Goal: Task Accomplishment & Management: Manage account settings

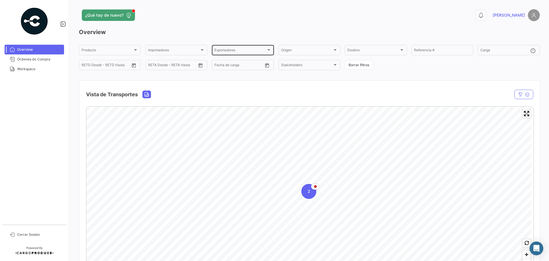
click at [227, 50] on span "Exportadores" at bounding box center [241, 51] width 52 height 4
click at [24, 58] on div at bounding box center [274, 130] width 549 height 261
click at [28, 58] on span "Órdenes de Compra" at bounding box center [39, 59] width 45 height 5
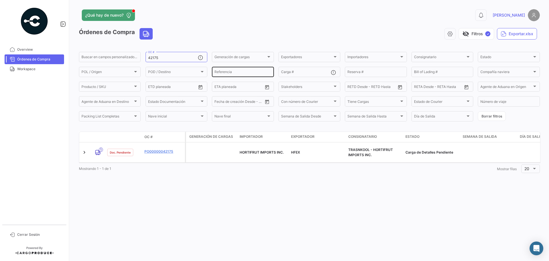
click at [232, 69] on div "Referencia" at bounding box center [243, 71] width 57 height 11
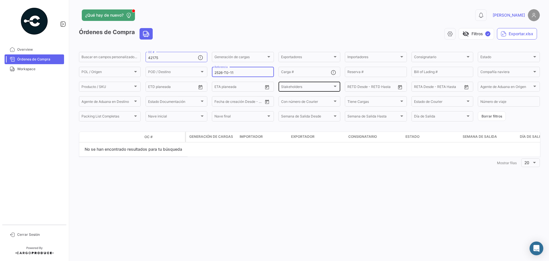
type input "2526-T0-119"
drag, startPoint x: 237, startPoint y: 72, endPoint x: 215, endPoint y: 72, distance: 22.3
click at [0, 0] on div "Buscar en campos personalizados... 42175 OC # Generación de cargas Generación d…" at bounding box center [0, 0] width 0 height 0
click at [289, 73] on input "Carga #" at bounding box center [306, 73] width 50 height 4
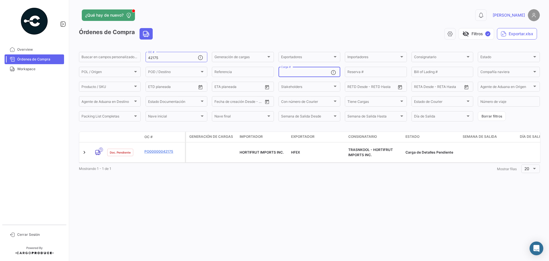
paste input "2526-T0-119"
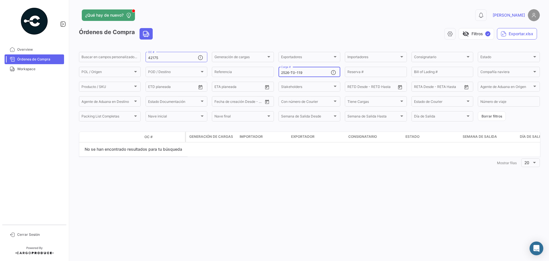
click at [307, 71] on input "2526-T0-119" at bounding box center [306, 73] width 50 height 4
type input "2526-T0-119"
drag, startPoint x: 157, startPoint y: 58, endPoint x: 139, endPoint y: 58, distance: 18.3
click at [0, 0] on div "Buscar en campos personalizados... 42175 OC # Generación de cargas Generación d…" at bounding box center [0, 0] width 0 height 0
click at [308, 74] on input "2526-T0-119" at bounding box center [306, 73] width 50 height 4
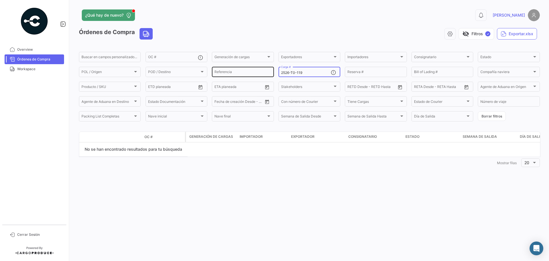
click at [223, 73] on input "Referencia" at bounding box center [243, 73] width 57 height 4
paste input "2526-T0-119"
type input "2526-T0-119"
drag, startPoint x: 303, startPoint y: 75, endPoint x: 278, endPoint y: 72, distance: 25.0
click at [279, 72] on div "2526-T0-119 Carga #" at bounding box center [310, 71] width 62 height 11
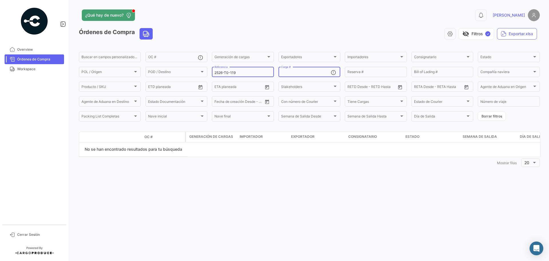
click at [247, 72] on input "2526-T0-119" at bounding box center [243, 73] width 57 height 4
type input "2526-T-0119"
drag, startPoint x: 236, startPoint y: 73, endPoint x: 213, endPoint y: 71, distance: 23.0
click at [211, 71] on form "Buscar en campos personalizados... OC # Generación de cargas Generación de carg…" at bounding box center [309, 86] width 461 height 71
click at [289, 75] on input "Carga #" at bounding box center [306, 73] width 50 height 4
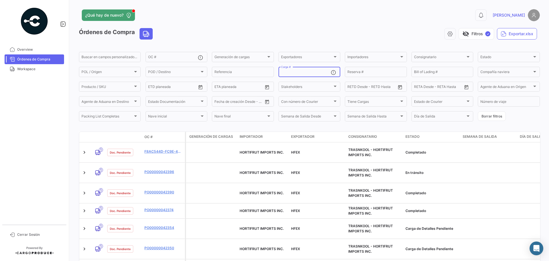
paste input "2526-T-0119"
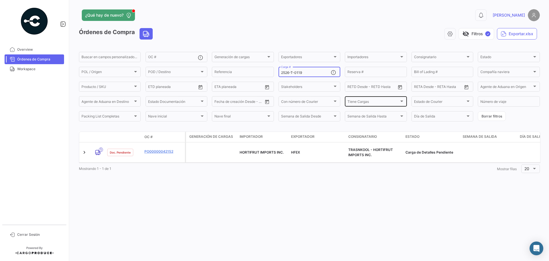
type input "2526-T-0119"
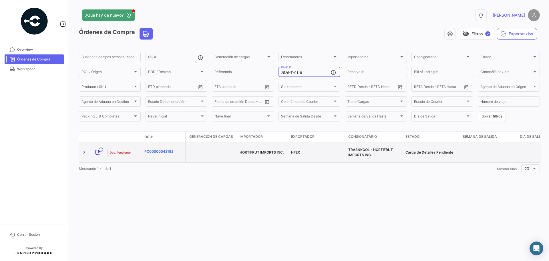
click at [162, 152] on link "PO00000042152" at bounding box center [164, 151] width 38 height 5
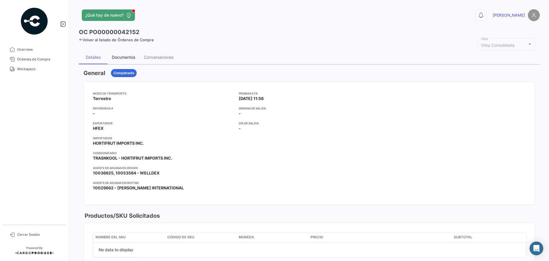
click at [124, 58] on div "Documentos" at bounding box center [123, 57] width 23 height 5
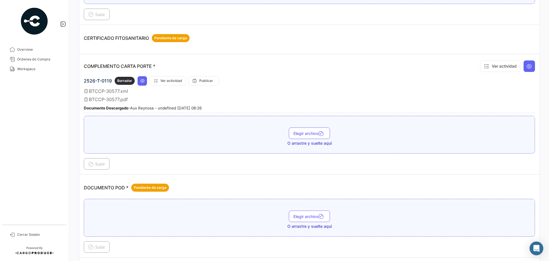
scroll to position [172, 0]
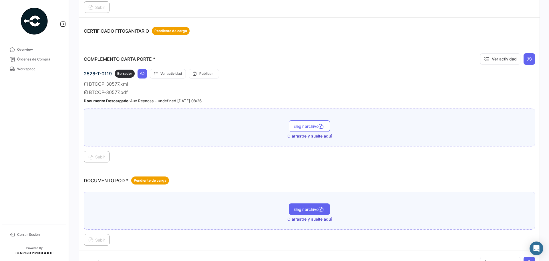
click at [306, 209] on span "Elegir archivo" at bounding box center [310, 209] width 32 height 5
click at [103, 238] on span "Subir" at bounding box center [96, 239] width 17 height 5
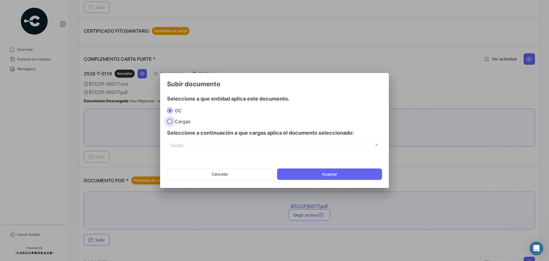
click at [184, 122] on span "Cargas" at bounding box center [182, 121] width 18 height 6
click at [173, 122] on input "Cargas" at bounding box center [170, 121] width 6 height 6
radio input "true"
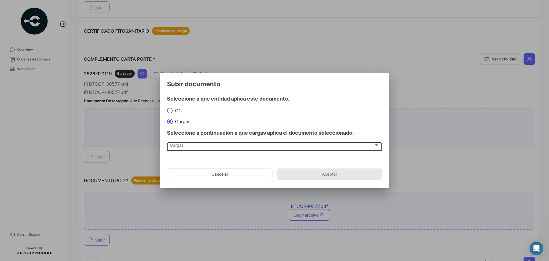
click at [188, 149] on div "Cargas Cargas" at bounding box center [274, 146] width 209 height 10
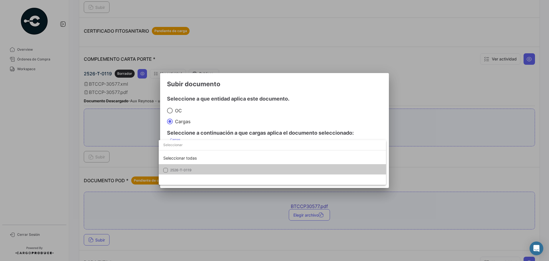
click at [189, 168] on span "2526-T-0119" at bounding box center [180, 170] width 21 height 4
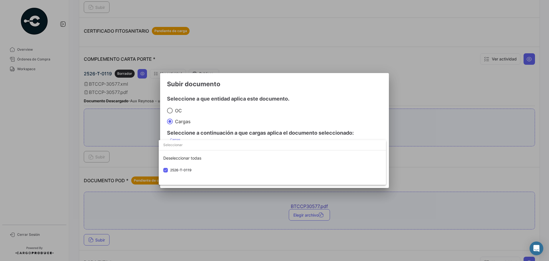
click at [296, 120] on div at bounding box center [274, 130] width 549 height 261
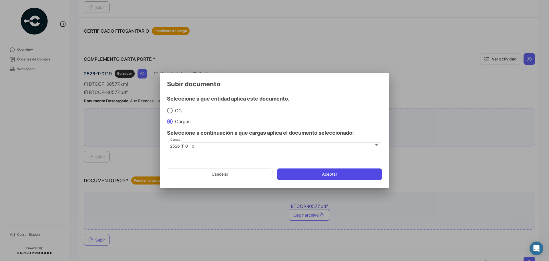
click at [327, 177] on button "Aceptar" at bounding box center [329, 173] width 105 height 11
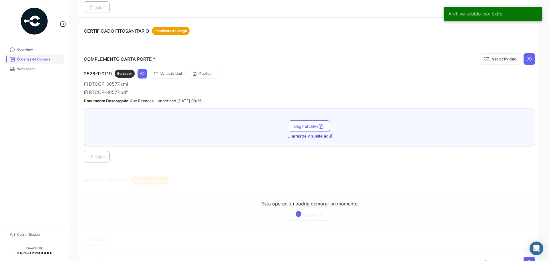
drag, startPoint x: 33, startPoint y: 58, endPoint x: 50, endPoint y: 56, distance: 17.6
click at [33, 58] on span "Órdenes de Compra" at bounding box center [39, 59] width 45 height 5
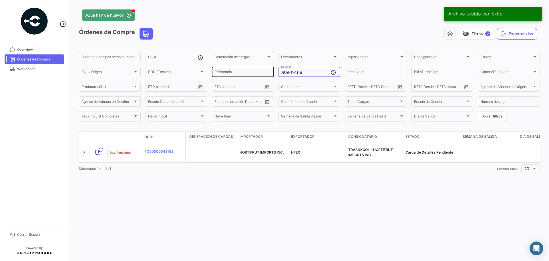
drag, startPoint x: 308, startPoint y: 72, endPoint x: 268, endPoint y: 67, distance: 40.3
click at [0, 0] on div "Buscar en campos personalizados... OC # Generación de cargas Generación de carg…" at bounding box center [0, 0] width 0 height 0
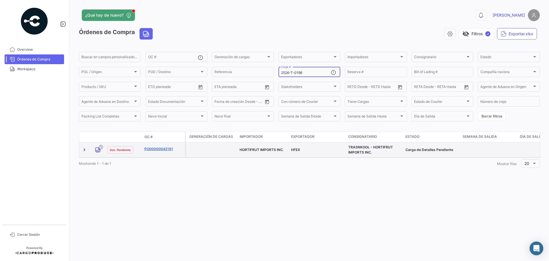
type input "2526-T-0196"
click at [158, 148] on link "PO00000042191" at bounding box center [164, 148] width 38 height 5
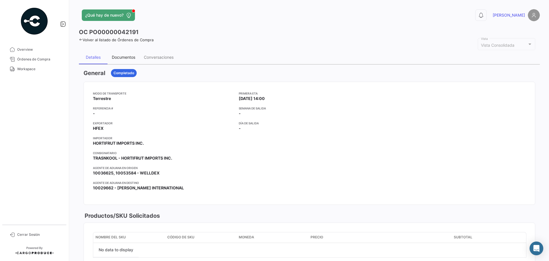
click at [116, 60] on div "Documentos" at bounding box center [124, 57] width 32 height 14
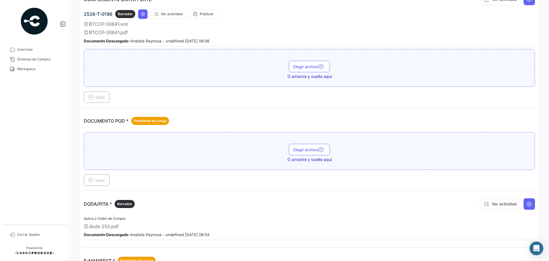
scroll to position [200, 0]
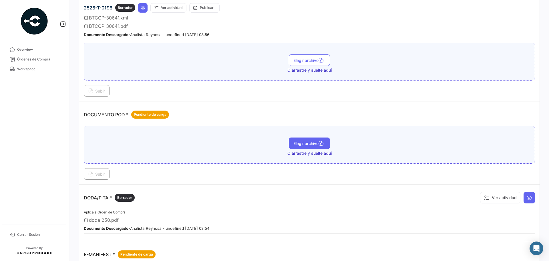
click at [307, 141] on button "Elegir archivo" at bounding box center [309, 142] width 41 height 11
click at [99, 175] on span "Subir" at bounding box center [96, 173] width 17 height 5
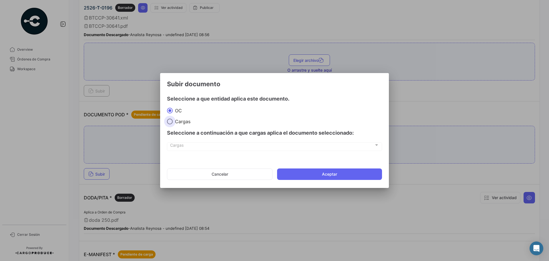
click at [181, 122] on span "Cargas" at bounding box center [182, 121] width 18 height 6
click at [173, 122] on input "Cargas" at bounding box center [170, 121] width 6 height 6
radio input "true"
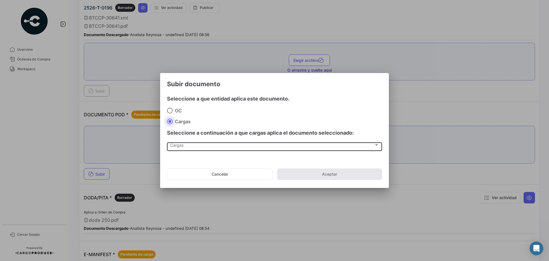
click at [183, 145] on span "Cargas" at bounding box center [272, 146] width 204 height 5
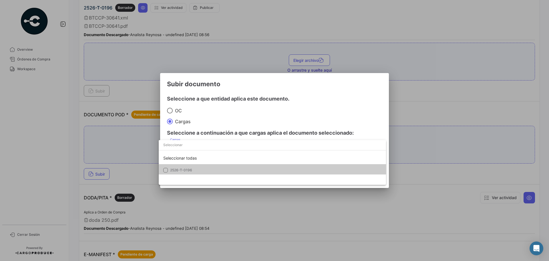
click at [187, 169] on span "2526-T-0196" at bounding box center [181, 170] width 22 height 4
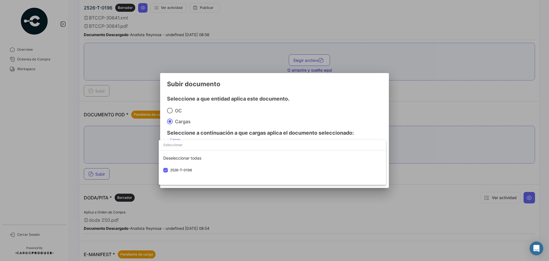
click at [296, 116] on div at bounding box center [274, 130] width 549 height 261
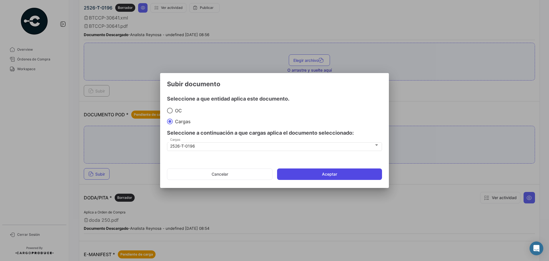
click at [313, 173] on button "Aceptar" at bounding box center [329, 173] width 105 height 11
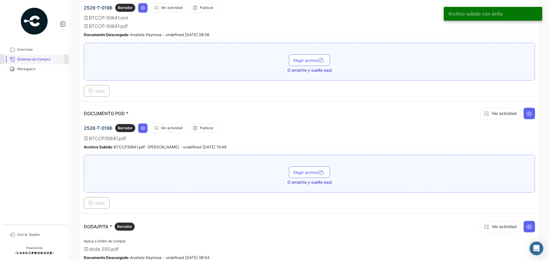
click at [35, 58] on span "Órdenes de Compra" at bounding box center [39, 59] width 45 height 5
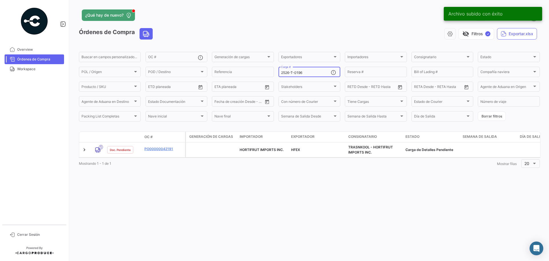
click at [307, 74] on input "2526-T-0196" at bounding box center [306, 73] width 50 height 4
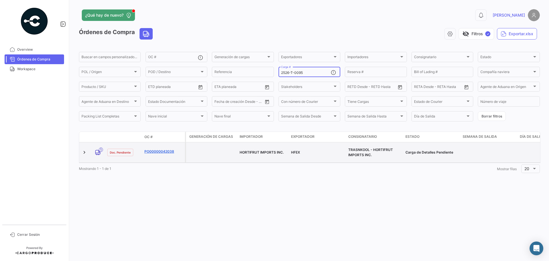
type input "2526-T-0095"
click at [168, 150] on link "PO00000042038" at bounding box center [164, 151] width 38 height 5
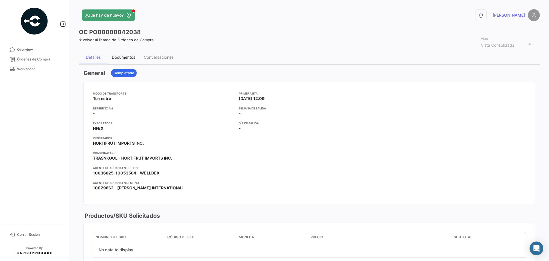
click at [128, 55] on div "Documentos" at bounding box center [123, 57] width 23 height 5
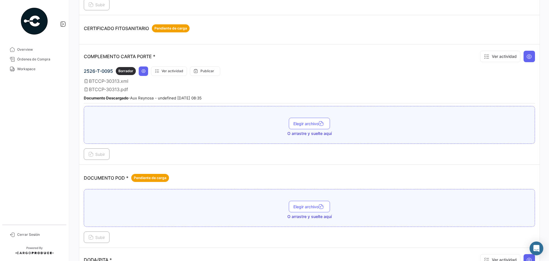
scroll to position [172, 0]
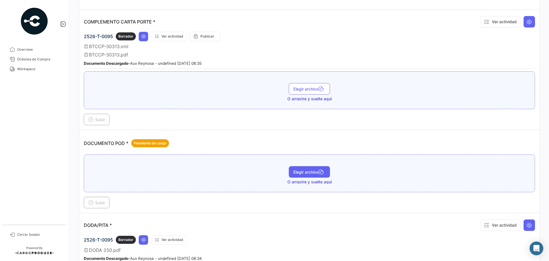
click at [297, 173] on span "Elegir archivo" at bounding box center [310, 171] width 32 height 5
click at [105, 203] on span "Subir" at bounding box center [96, 202] width 17 height 5
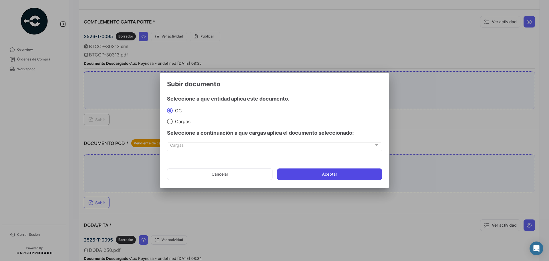
click at [351, 174] on button "Aceptar" at bounding box center [329, 173] width 105 height 11
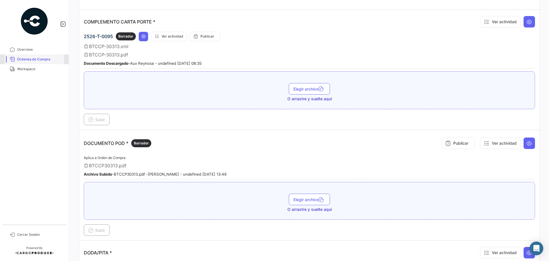
click at [38, 59] on span "Órdenes de Compra" at bounding box center [39, 59] width 45 height 5
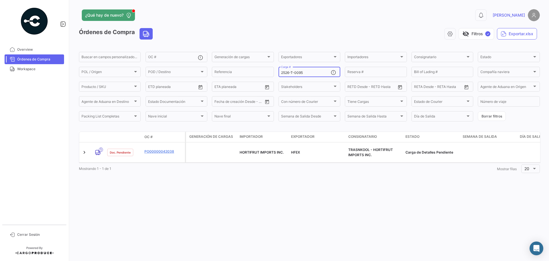
click at [301, 72] on input "2526-T-0095" at bounding box center [306, 73] width 50 height 4
click at [305, 72] on input "2526-T-0095" at bounding box center [306, 73] width 50 height 4
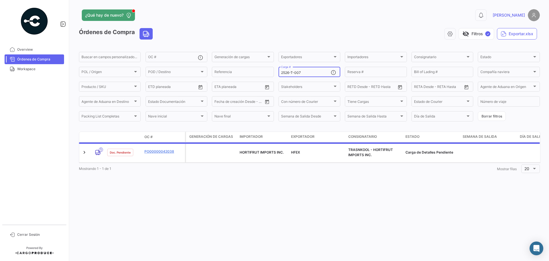
type input "2526-T-0077"
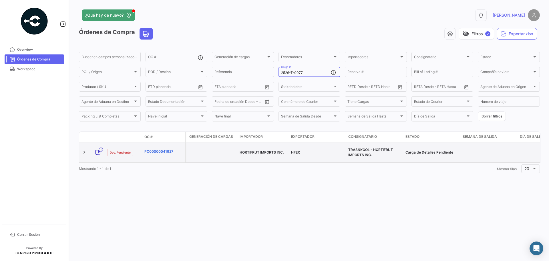
click at [166, 149] on link "PO00000041927" at bounding box center [164, 151] width 38 height 5
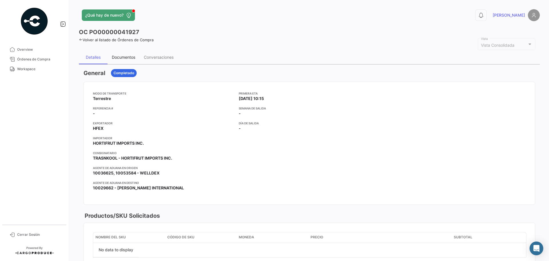
click at [131, 57] on div "Documentos" at bounding box center [123, 57] width 23 height 5
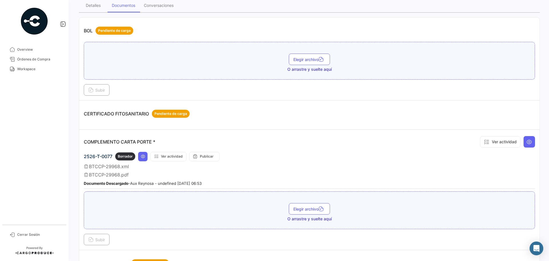
scroll to position [229, 0]
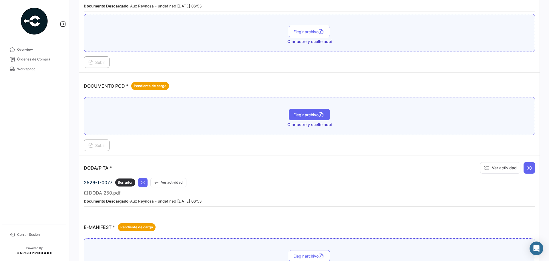
click at [303, 117] on button "Elegir archivo" at bounding box center [309, 114] width 41 height 11
click at [41, 58] on span "Órdenes de Compra" at bounding box center [39, 59] width 45 height 5
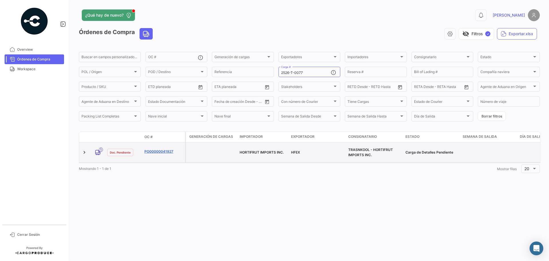
click at [157, 149] on link "PO00000041927" at bounding box center [164, 151] width 38 height 5
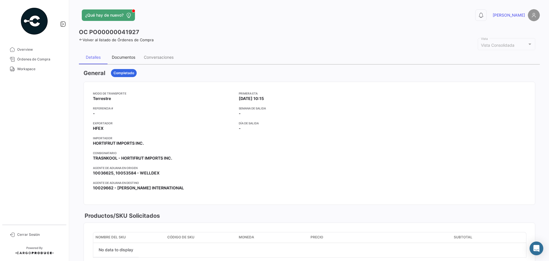
click at [122, 56] on div "Documentos" at bounding box center [123, 57] width 23 height 5
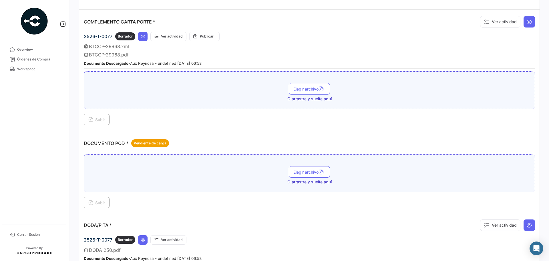
scroll to position [200, 0]
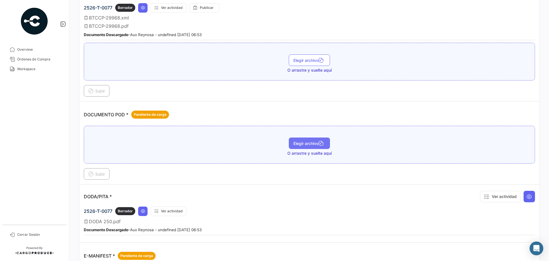
click at [302, 142] on span "Elegir archivo" at bounding box center [310, 143] width 32 height 5
click at [100, 173] on span "Subir" at bounding box center [96, 173] width 17 height 5
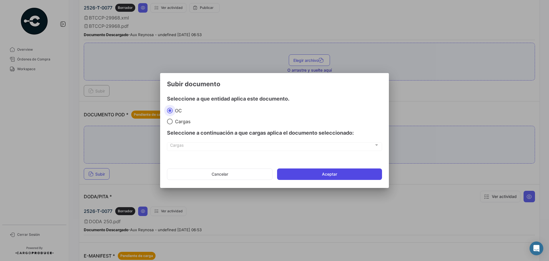
click at [329, 173] on button "Aceptar" at bounding box center [329, 173] width 105 height 11
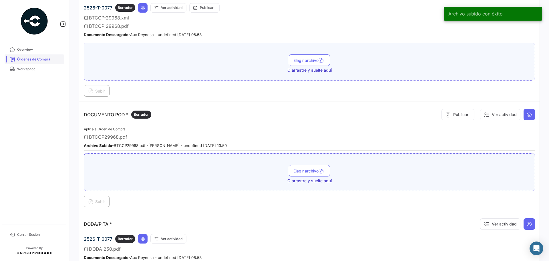
click at [39, 58] on span "Órdenes de Compra" at bounding box center [39, 59] width 45 height 5
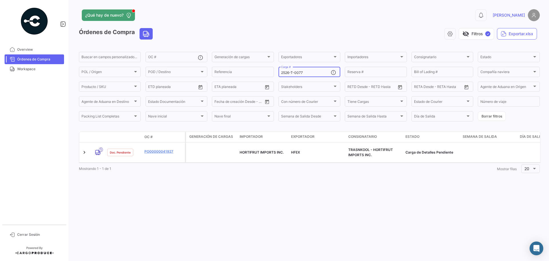
click at [307, 72] on input "2526-T-0077" at bounding box center [306, 73] width 50 height 4
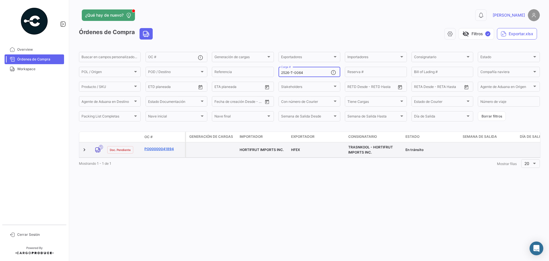
type input "2526-T-0064"
click at [156, 149] on link "PO00000041894" at bounding box center [164, 148] width 38 height 5
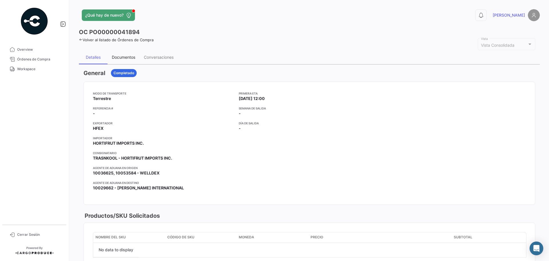
click at [118, 58] on div "Documentos" at bounding box center [123, 57] width 23 height 5
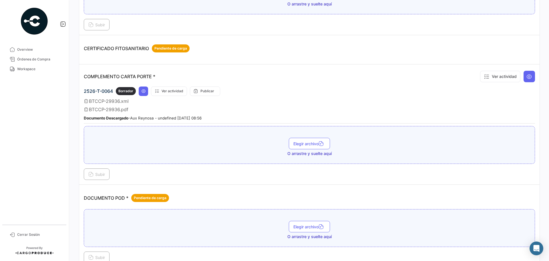
scroll to position [172, 0]
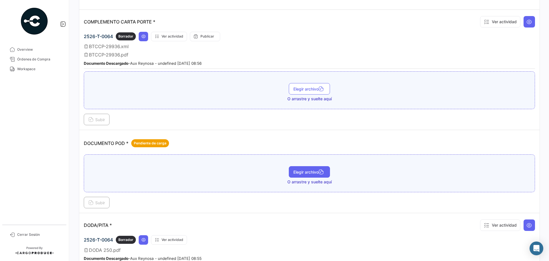
click at [303, 172] on span "Elegir archivo" at bounding box center [310, 171] width 32 height 5
click at [102, 203] on span "Subir" at bounding box center [96, 202] width 17 height 5
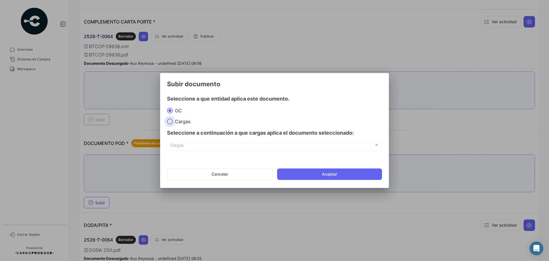
click at [180, 121] on span "Cargas" at bounding box center [182, 121] width 18 height 6
click at [173, 121] on input "Cargas" at bounding box center [170, 121] width 6 height 6
radio input "true"
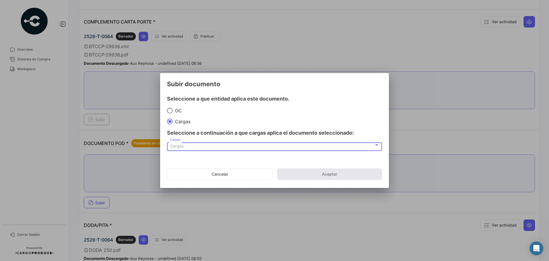
click at [185, 148] on div "Cargas" at bounding box center [272, 146] width 204 height 5
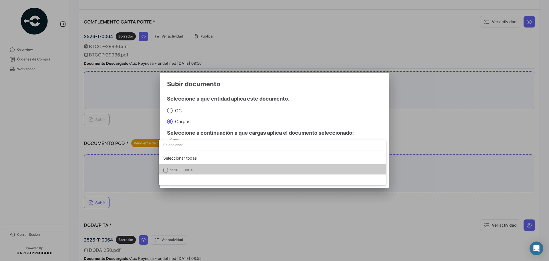
click at [206, 171] on span "2526-T-0064" at bounding box center [210, 169] width 80 height 5
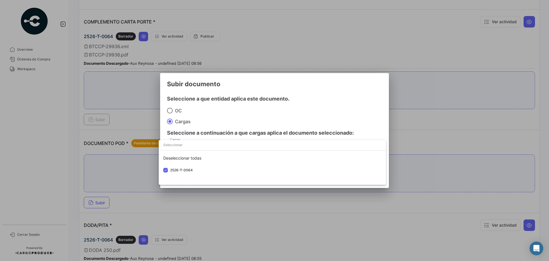
click at [327, 118] on div at bounding box center [274, 130] width 549 height 261
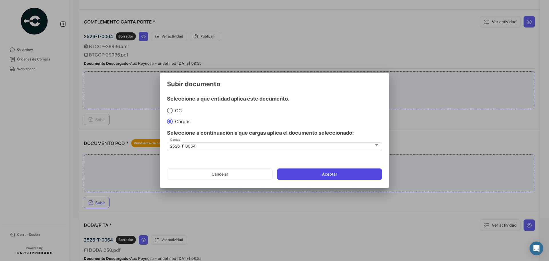
click at [323, 174] on button "Aceptar" at bounding box center [329, 173] width 105 height 11
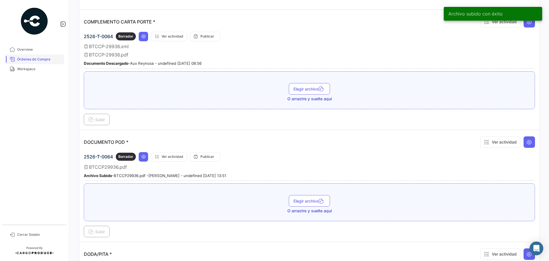
click at [39, 57] on span "Órdenes de Compra" at bounding box center [39, 59] width 45 height 5
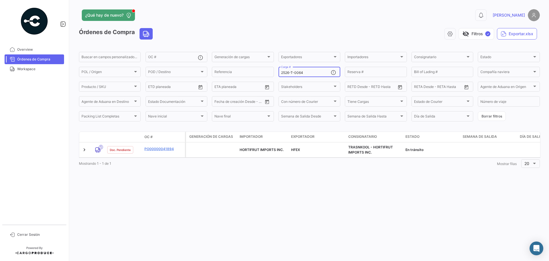
drag, startPoint x: 307, startPoint y: 71, endPoint x: 298, endPoint y: 71, distance: 8.6
click at [298, 71] on input "2526-T-0064" at bounding box center [306, 73] width 50 height 4
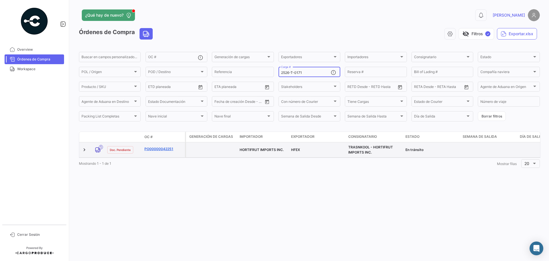
type input "2526-T-0171"
click at [158, 147] on link "PO00000042251" at bounding box center [164, 148] width 38 height 5
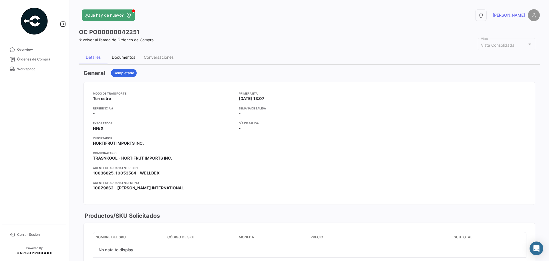
click at [127, 54] on div "Documentos" at bounding box center [124, 57] width 32 height 14
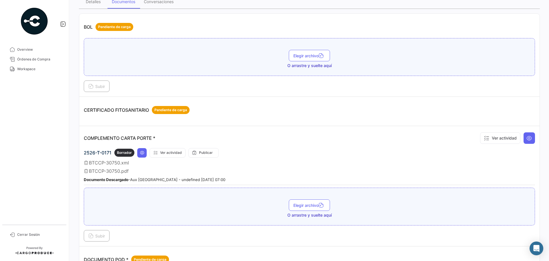
scroll to position [172, 0]
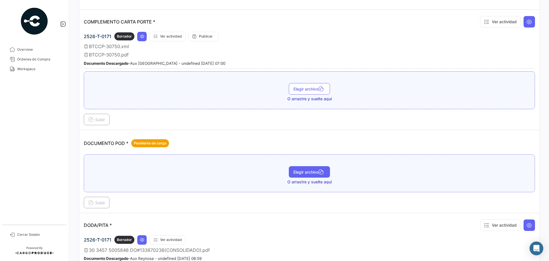
click at [306, 169] on button "Elegir archivo" at bounding box center [309, 171] width 41 height 11
click at [98, 200] on span "Subir" at bounding box center [96, 202] width 17 height 5
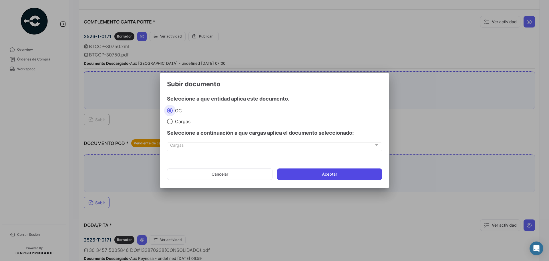
click at [343, 173] on button "Aceptar" at bounding box center [329, 173] width 105 height 11
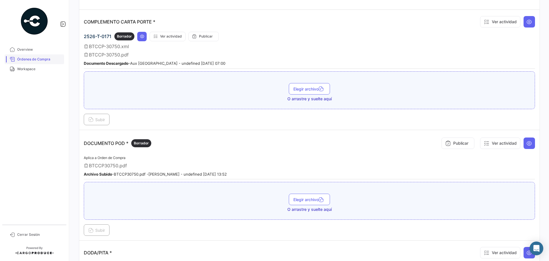
click at [30, 57] on span "Órdenes de Compra" at bounding box center [39, 59] width 45 height 5
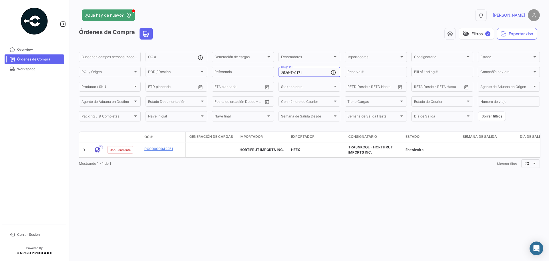
click at [304, 72] on input "2526-T-0171" at bounding box center [306, 73] width 50 height 4
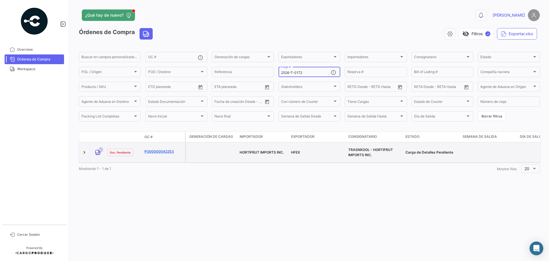
type input "2526-T-0172"
click at [165, 149] on link "PO00000042253" at bounding box center [164, 151] width 38 height 5
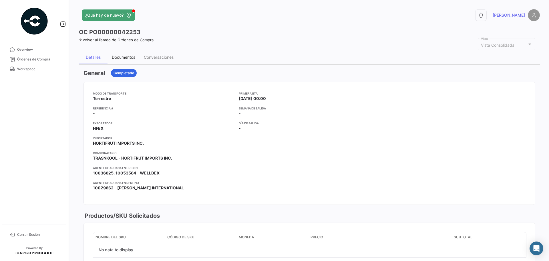
click at [124, 59] on div "Documentos" at bounding box center [123, 57] width 23 height 5
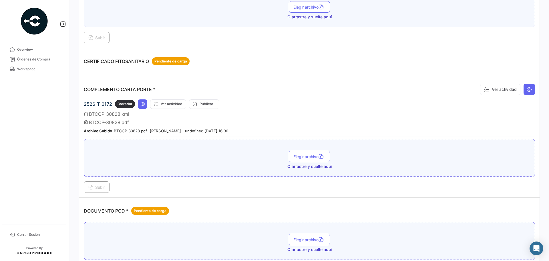
scroll to position [229, 0]
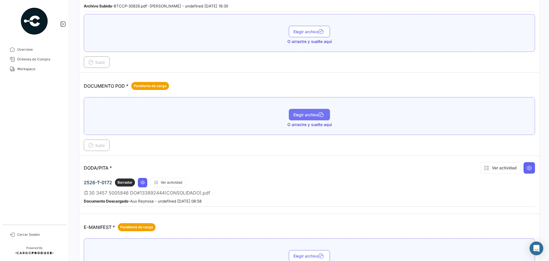
click at [293, 117] on button "Elegir archivo" at bounding box center [309, 114] width 41 height 11
click at [91, 140] on button "Subir" at bounding box center [97, 144] width 26 height 11
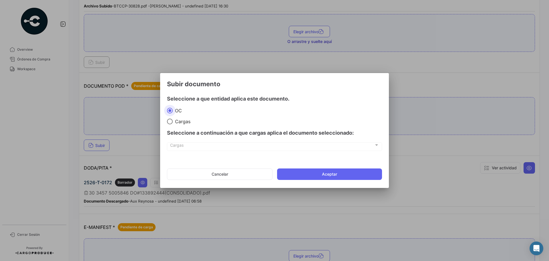
click at [179, 121] on span "Cargas" at bounding box center [182, 121] width 18 height 6
click at [173, 121] on input "Cargas" at bounding box center [170, 121] width 6 height 6
radio input "true"
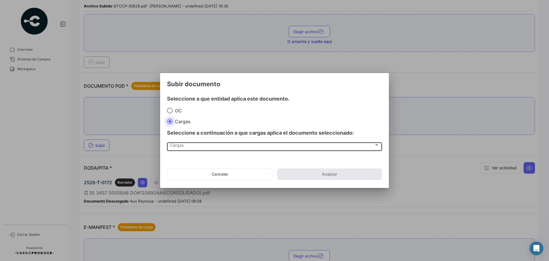
click at [183, 150] on div "Cargas Cargas" at bounding box center [274, 146] width 209 height 10
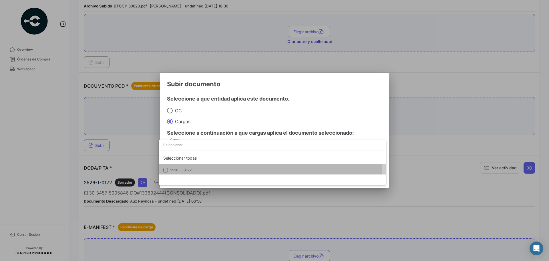
click at [188, 167] on span "2526-T-0172" at bounding box center [210, 169] width 80 height 5
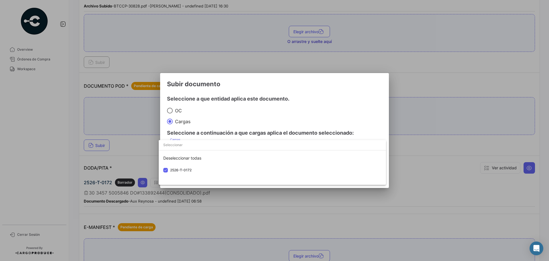
click at [311, 118] on div at bounding box center [274, 130] width 549 height 261
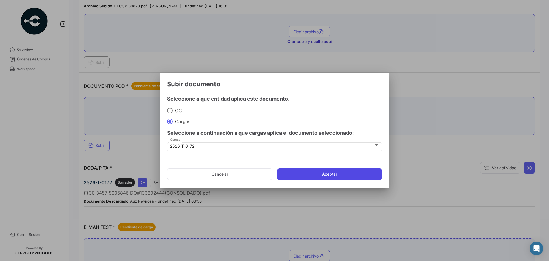
click at [311, 173] on button "Aceptar" at bounding box center [329, 173] width 105 height 11
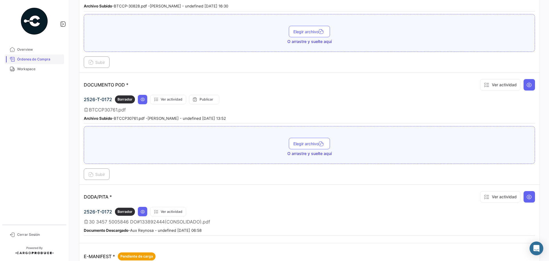
drag, startPoint x: 39, startPoint y: 62, endPoint x: 50, endPoint y: 61, distance: 10.1
click at [39, 62] on link "Órdenes de Compra" at bounding box center [35, 59] width 60 height 10
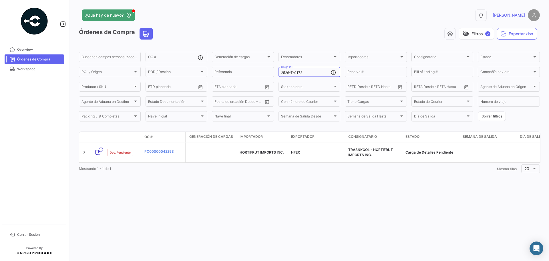
click at [305, 72] on input "2526-T-0172" at bounding box center [306, 73] width 50 height 4
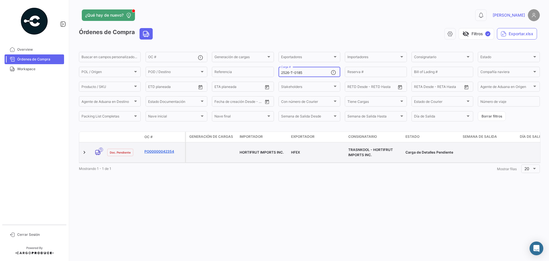
type input "2526-T-0185"
click at [163, 149] on link "PO00000042354" at bounding box center [164, 151] width 38 height 5
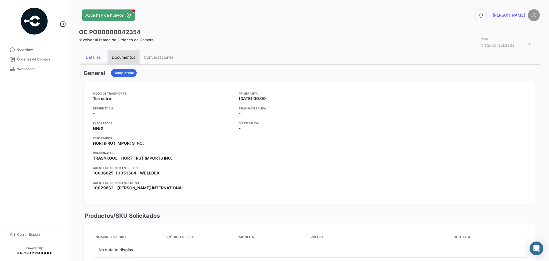
click at [116, 55] on div "Documentos" at bounding box center [123, 57] width 23 height 5
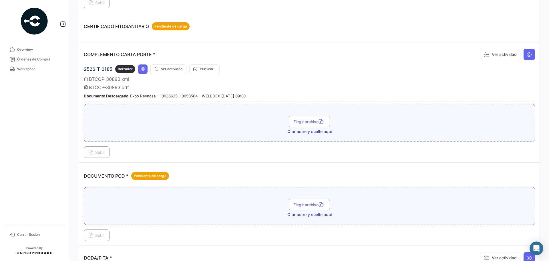
scroll to position [172, 0]
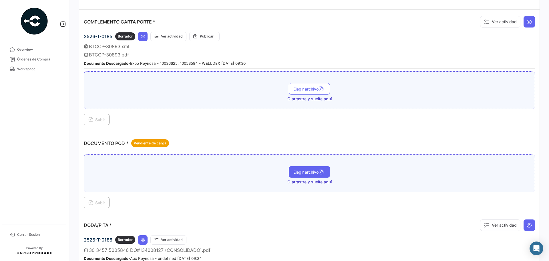
click at [303, 173] on span "Elegir archivo" at bounding box center [310, 171] width 32 height 5
click at [102, 199] on button "Subir" at bounding box center [97, 202] width 26 height 11
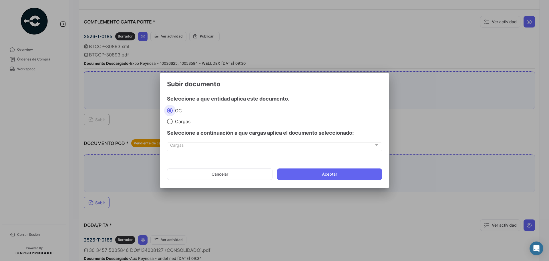
click at [180, 124] on span "Cargas" at bounding box center [182, 121] width 18 height 6
click at [173, 124] on input "Cargas" at bounding box center [170, 121] width 6 height 6
radio input "true"
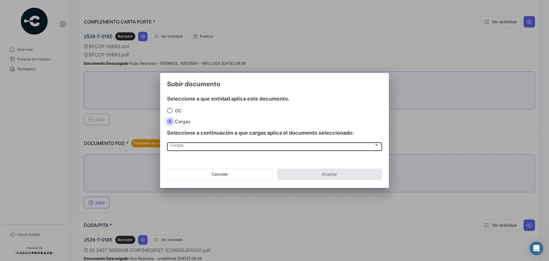
click at [183, 147] on span "Cargas" at bounding box center [272, 146] width 204 height 5
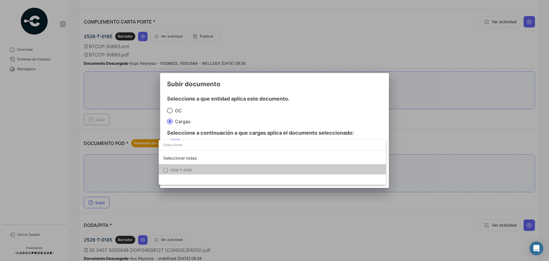
click at [190, 168] on span "2526-T-0185" at bounding box center [210, 169] width 80 height 5
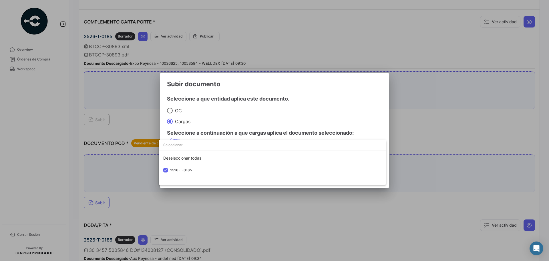
click at [317, 106] on div at bounding box center [274, 130] width 549 height 261
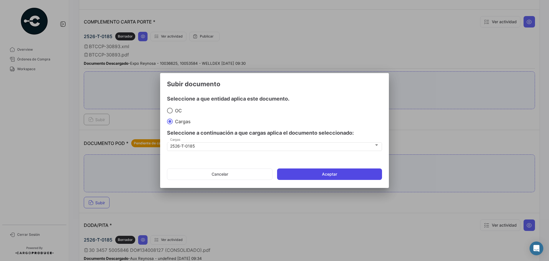
click at [304, 177] on button "Aceptar" at bounding box center [329, 173] width 105 height 11
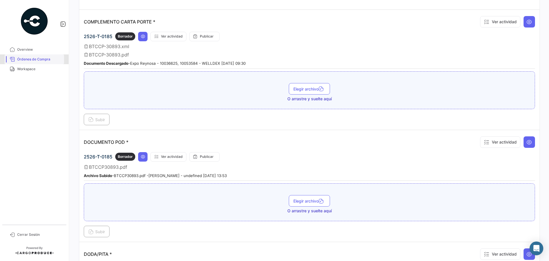
drag, startPoint x: 25, startPoint y: 58, endPoint x: 45, endPoint y: 61, distance: 20.6
click at [25, 58] on span "Órdenes de Compra" at bounding box center [39, 59] width 45 height 5
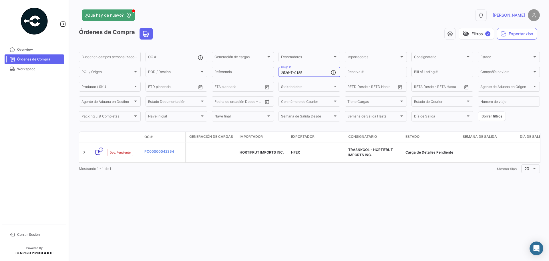
click at [305, 71] on input "2526-T-0185" at bounding box center [306, 73] width 50 height 4
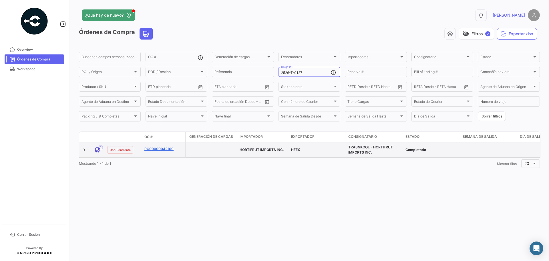
type input "2526-T-0127"
click at [159, 147] on link "PO00000042109" at bounding box center [164, 148] width 38 height 5
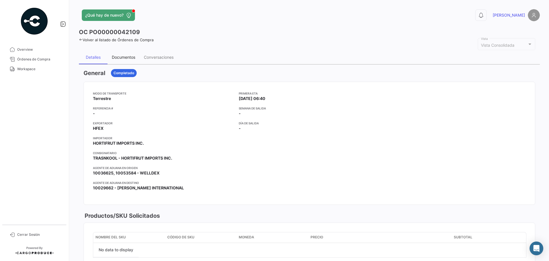
click at [126, 58] on div "Documentos" at bounding box center [123, 57] width 23 height 5
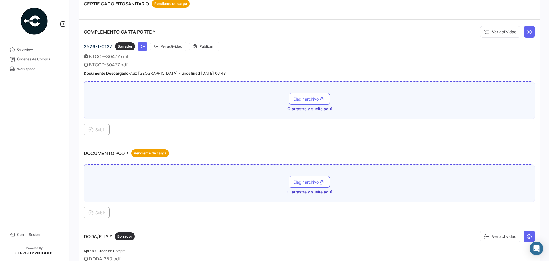
scroll to position [200, 0]
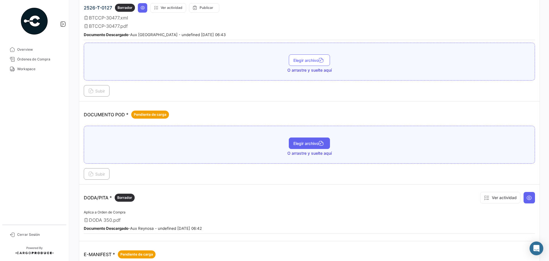
click at [297, 143] on span "Elegir archivo" at bounding box center [310, 143] width 32 height 5
click at [96, 174] on span "Subir" at bounding box center [96, 173] width 17 height 5
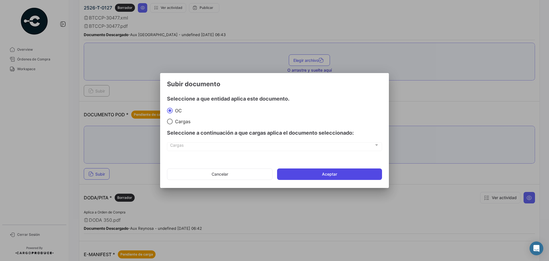
click at [335, 173] on button "Aceptar" at bounding box center [329, 173] width 105 height 11
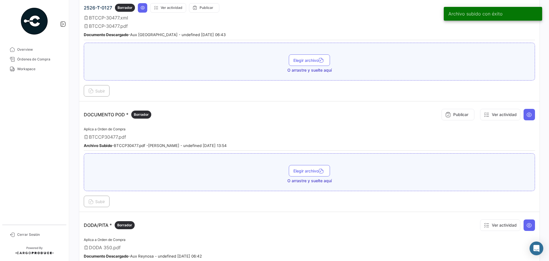
drag, startPoint x: 41, startPoint y: 60, endPoint x: 66, endPoint y: 65, distance: 25.5
click at [41, 60] on span "Órdenes de Compra" at bounding box center [39, 59] width 45 height 5
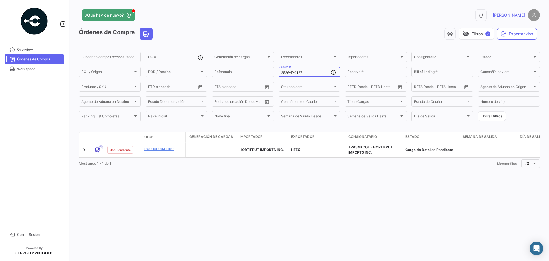
click at [313, 72] on input "2526-T-0127" at bounding box center [306, 73] width 50 height 4
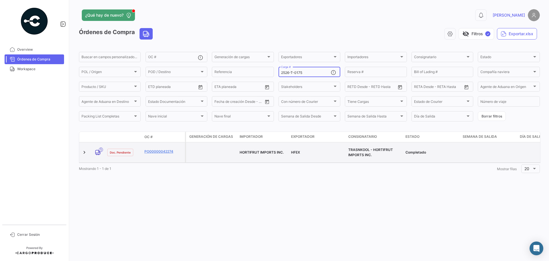
type input "2526-T-0175"
click at [160, 146] on datatable-body-cell "PO00000042274" at bounding box center [163, 152] width 43 height 20
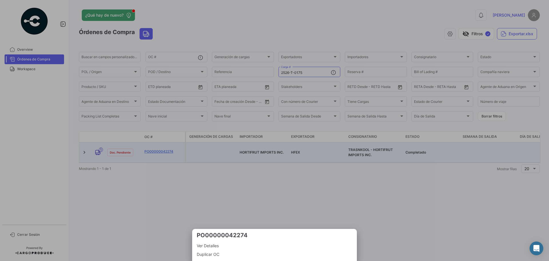
click at [165, 148] on div at bounding box center [274, 130] width 549 height 261
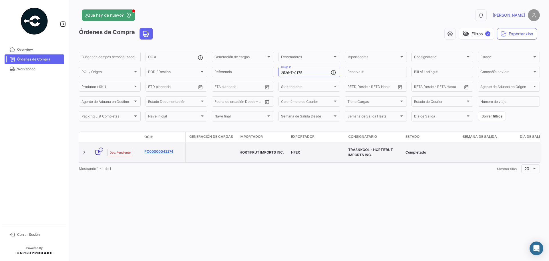
click at [162, 149] on link "PO00000042274" at bounding box center [164, 151] width 38 height 5
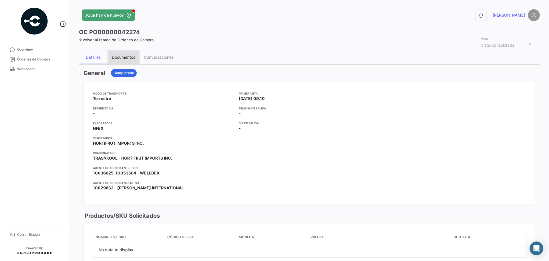
drag, startPoint x: 110, startPoint y: 52, endPoint x: 118, endPoint y: 56, distance: 9.0
click at [110, 52] on div "Documentos" at bounding box center [124, 57] width 32 height 14
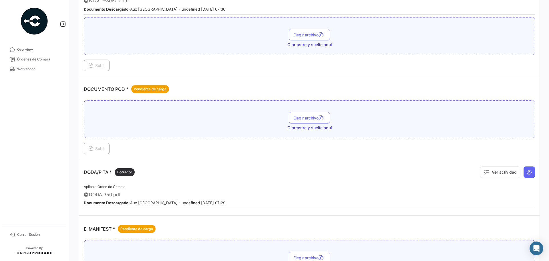
scroll to position [229, 0]
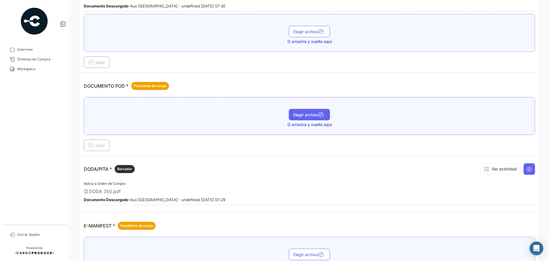
click at [309, 114] on span "Elegir archivo" at bounding box center [310, 114] width 32 height 5
click at [102, 145] on span "Subir" at bounding box center [96, 145] width 17 height 5
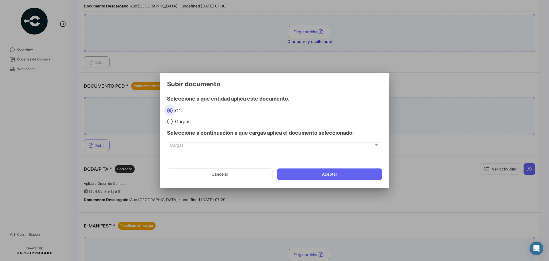
click at [178, 124] on div "Seleccione a continuación a que cargas aplica el documento seleccionado:" at bounding box center [274, 132] width 215 height 17
click at [176, 122] on span "Cargas" at bounding box center [182, 121] width 18 height 6
click at [173, 122] on input "Cargas" at bounding box center [170, 121] width 6 height 6
radio input "true"
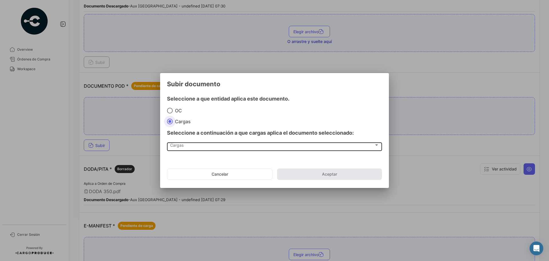
click at [178, 145] on span "Cargas" at bounding box center [272, 146] width 204 height 5
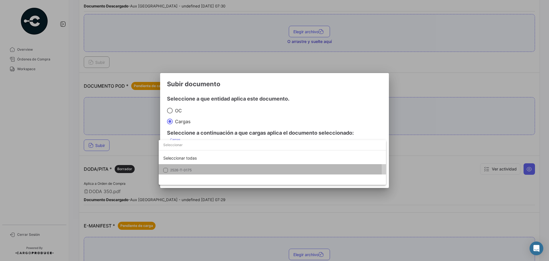
click at [184, 171] on span "2526-T-0175" at bounding box center [180, 170] width 21 height 4
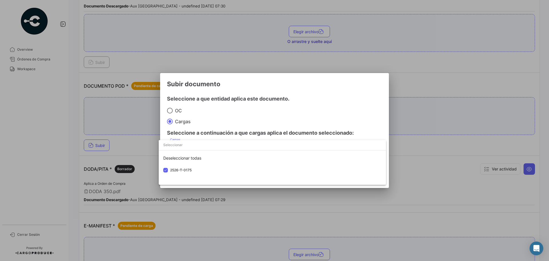
click at [296, 116] on div at bounding box center [274, 130] width 549 height 261
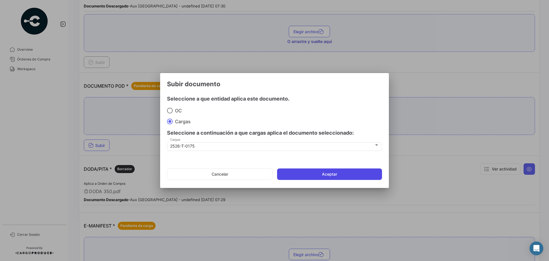
click at [303, 174] on button "Aceptar" at bounding box center [329, 173] width 105 height 11
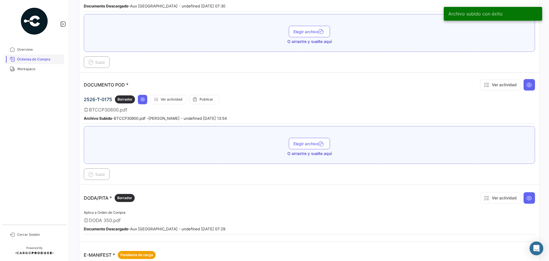
click at [50, 59] on span "Órdenes de Compra" at bounding box center [39, 59] width 45 height 5
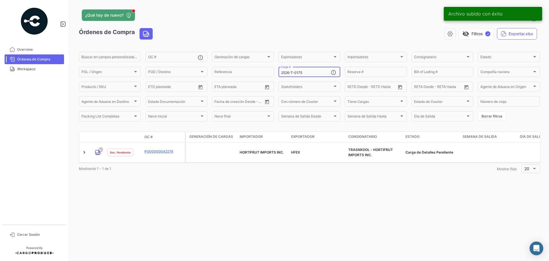
click at [303, 71] on input "2526-T-0175" at bounding box center [306, 73] width 50 height 4
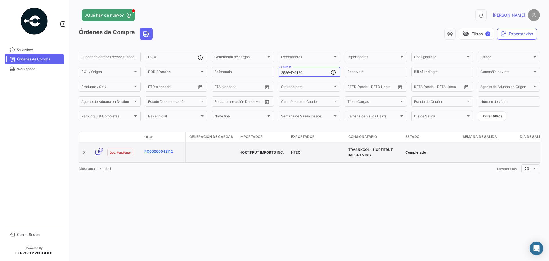
type input "2526-T-0120"
click at [163, 149] on link "PO00000042112" at bounding box center [164, 151] width 38 height 5
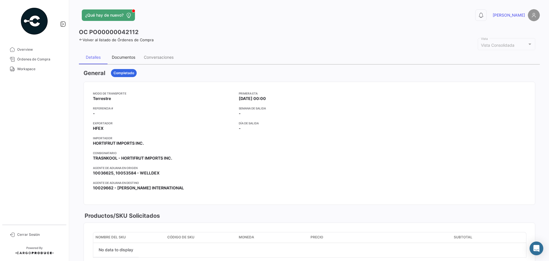
click at [126, 58] on div "Documentos" at bounding box center [123, 57] width 23 height 5
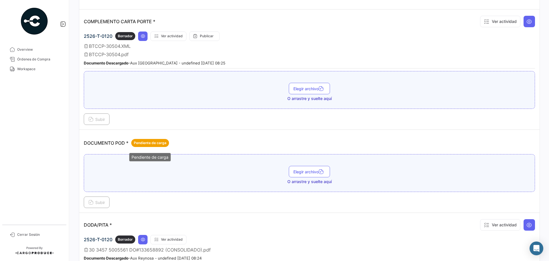
scroll to position [200, 0]
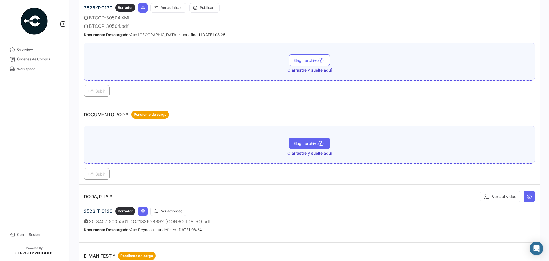
click at [303, 143] on span "Elegir archivo" at bounding box center [310, 143] width 32 height 5
click at [100, 175] on span "Subir" at bounding box center [96, 173] width 17 height 5
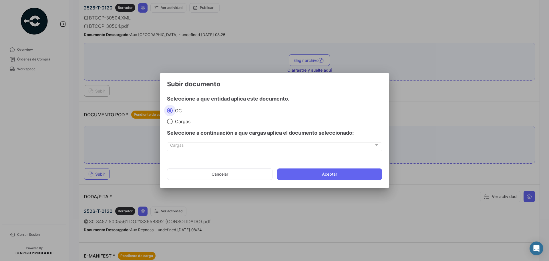
click at [177, 121] on span "Cargas" at bounding box center [182, 121] width 18 height 6
click at [173, 121] on input "Cargas" at bounding box center [170, 121] width 6 height 6
radio input "true"
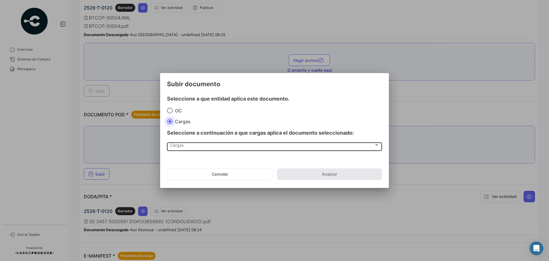
click at [186, 151] on div "Cargas Cargas" at bounding box center [274, 149] width 215 height 14
click at [185, 148] on div "Cargas" at bounding box center [272, 146] width 204 height 5
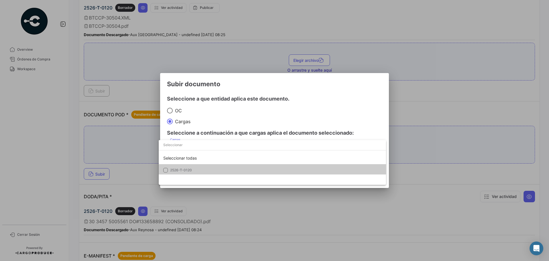
click at [188, 165] on mat-option "2526-T-0120" at bounding box center [273, 170] width 228 height 12
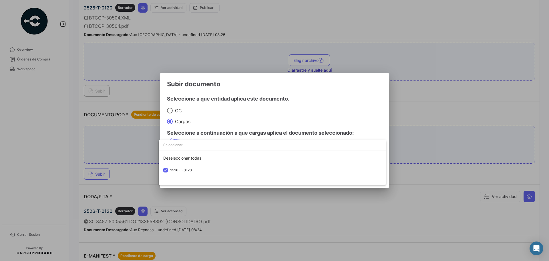
click at [259, 116] on div at bounding box center [274, 130] width 549 height 261
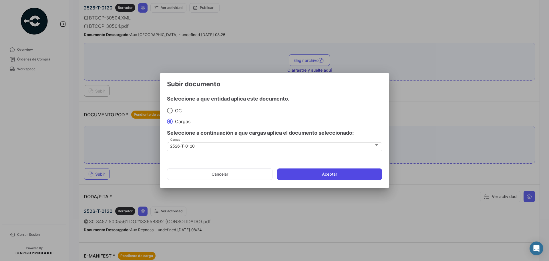
click at [306, 175] on button "Aceptar" at bounding box center [329, 173] width 105 height 11
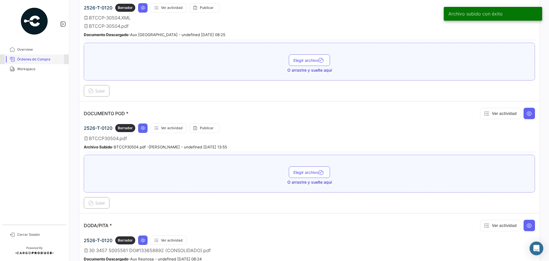
click at [38, 62] on span "Órdenes de Compra" at bounding box center [39, 59] width 45 height 5
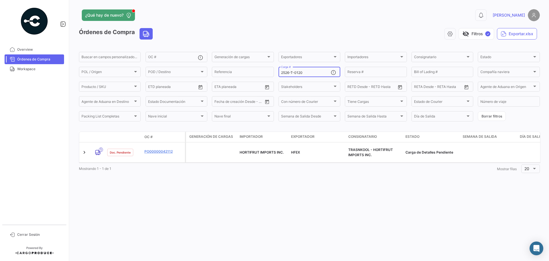
click at [305, 71] on input "2526-T-0120" at bounding box center [306, 73] width 50 height 4
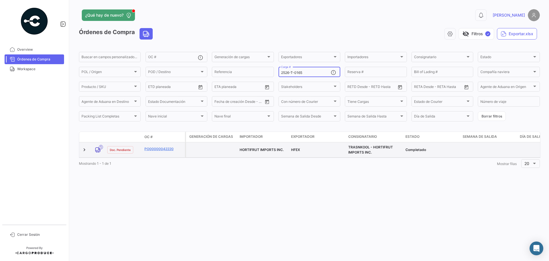
type input "2526-T-0165"
click at [155, 146] on datatable-body-cell "PO00000042220" at bounding box center [163, 149] width 43 height 15
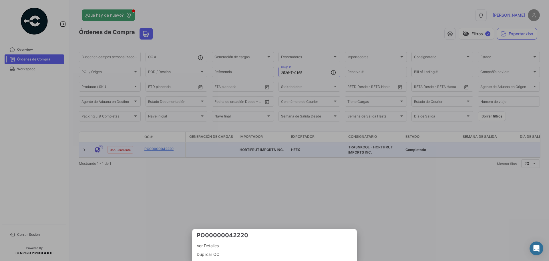
click at [156, 147] on div at bounding box center [274, 130] width 549 height 261
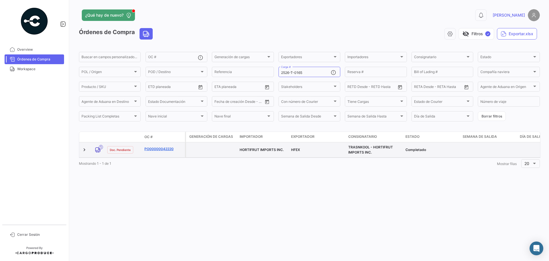
click at [158, 150] on link "PO00000042220" at bounding box center [164, 148] width 38 height 5
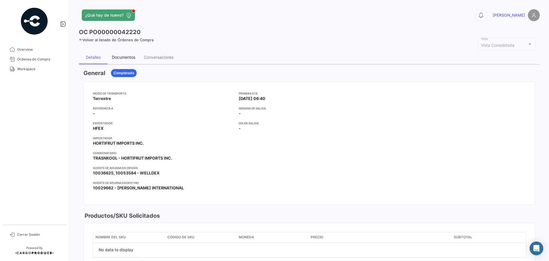
click at [125, 57] on div "Documentos" at bounding box center [123, 57] width 23 height 5
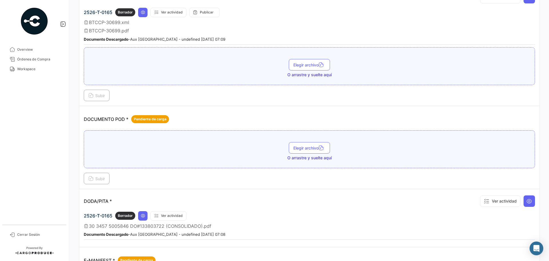
scroll to position [200, 0]
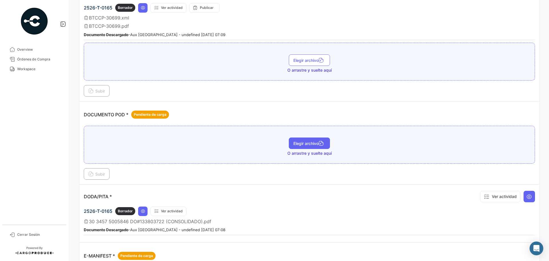
click at [311, 143] on span "Elegir archivo" at bounding box center [310, 143] width 32 height 5
click at [97, 176] on span "Subir" at bounding box center [96, 173] width 17 height 5
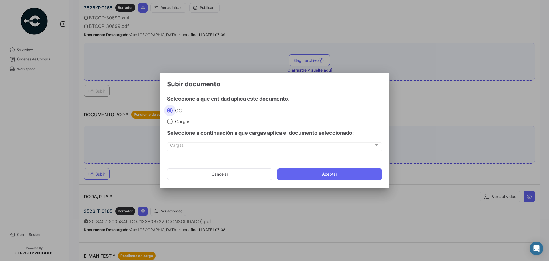
click at [185, 118] on span "Cargas" at bounding box center [182, 121] width 18 height 6
click at [173, 118] on input "Cargas" at bounding box center [170, 121] width 6 height 6
radio input "true"
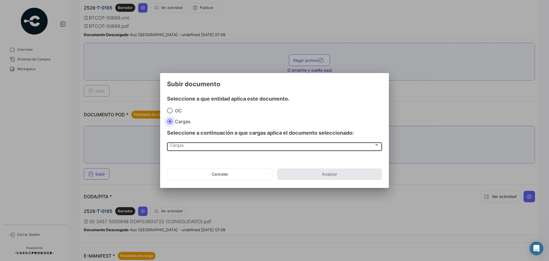
click at [182, 145] on span "Cargas" at bounding box center [272, 146] width 204 height 5
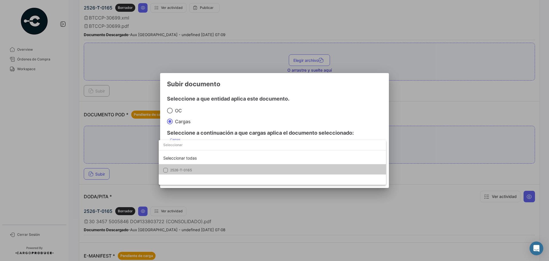
click at [195, 169] on span "2526-T-0165" at bounding box center [210, 169] width 80 height 5
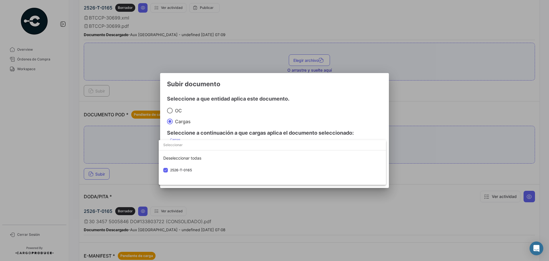
click at [307, 115] on div at bounding box center [274, 130] width 549 height 261
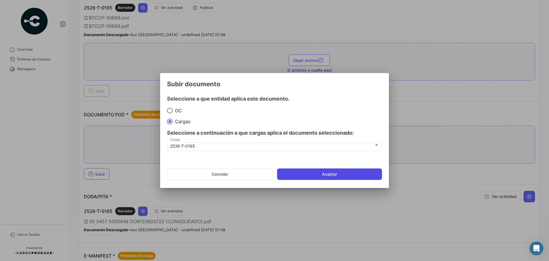
click at [322, 172] on button "Aceptar" at bounding box center [329, 173] width 105 height 11
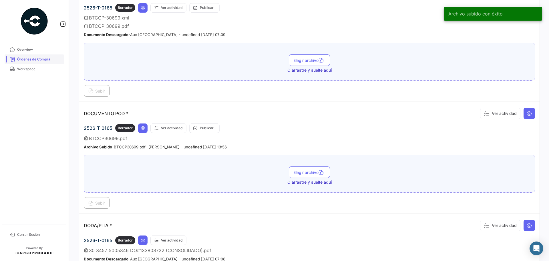
click at [30, 59] on span "Órdenes de Compra" at bounding box center [39, 59] width 45 height 5
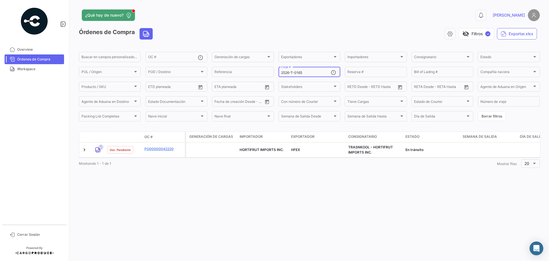
click at [303, 73] on input "2526-T-0165" at bounding box center [306, 73] width 50 height 4
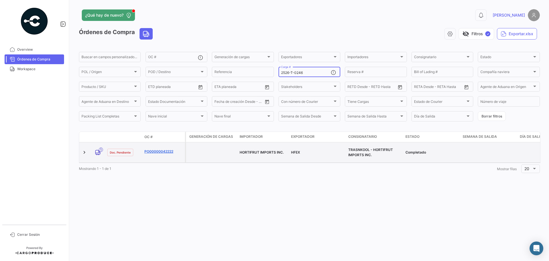
type input "2526-T-0246"
click at [157, 149] on link "PO00000042222" at bounding box center [164, 151] width 38 height 5
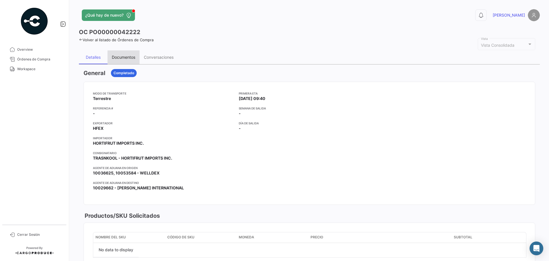
click at [132, 56] on div "Documentos" at bounding box center [123, 57] width 23 height 5
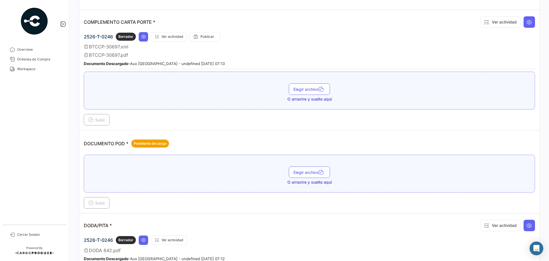
scroll to position [172, 0]
click at [309, 168] on button "Elegir archivo" at bounding box center [309, 171] width 41 height 11
click at [104, 201] on span "Subir" at bounding box center [96, 202] width 17 height 5
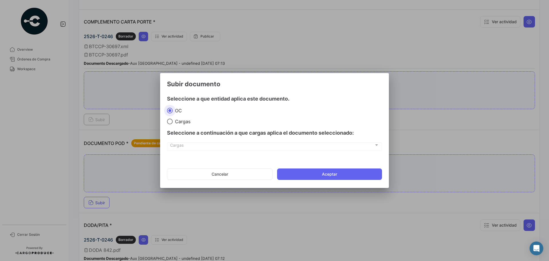
click at [190, 121] on span "Cargas" at bounding box center [182, 121] width 18 height 6
click at [173, 121] on input "Cargas" at bounding box center [170, 121] width 6 height 6
radio input "true"
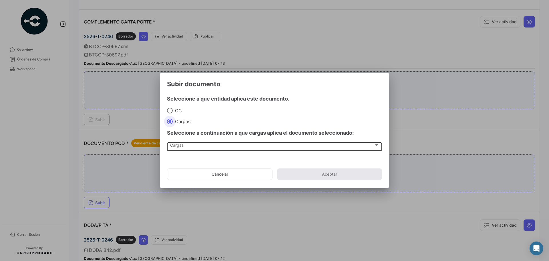
click at [189, 145] on div "Cargas Cargas" at bounding box center [274, 146] width 209 height 10
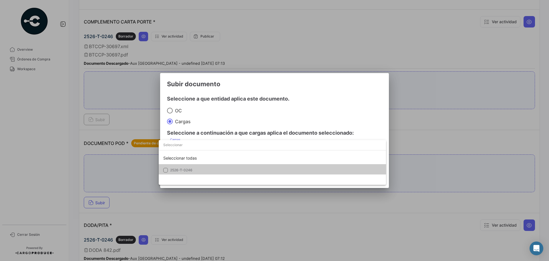
click at [189, 168] on span "2526-T-0246" at bounding box center [181, 170] width 22 height 4
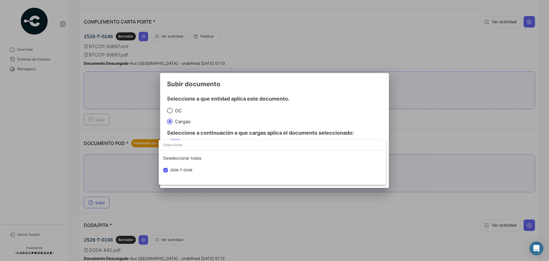
click at [292, 117] on div at bounding box center [274, 130] width 549 height 261
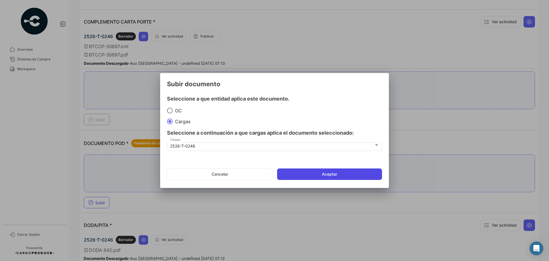
click at [307, 174] on button "Aceptar" at bounding box center [329, 173] width 105 height 11
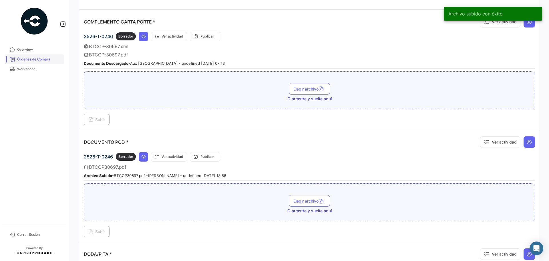
click at [31, 58] on span "Órdenes de Compra" at bounding box center [39, 59] width 45 height 5
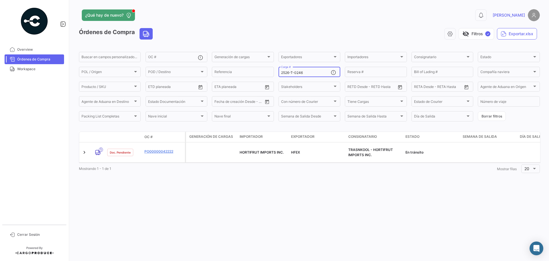
click at [307, 73] on input "2526-T-0246" at bounding box center [306, 73] width 50 height 4
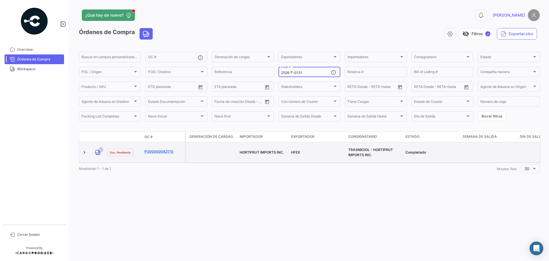
type input "2526-T-0131"
click at [148, 149] on link "PO00000042170" at bounding box center [164, 151] width 38 height 5
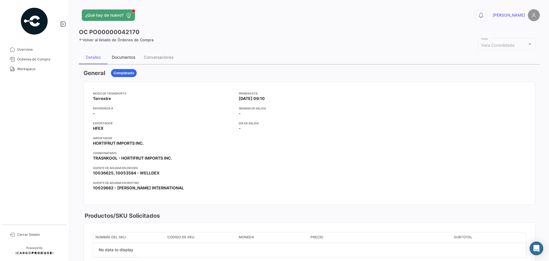
click at [130, 56] on div "Documentos" at bounding box center [123, 57] width 23 height 5
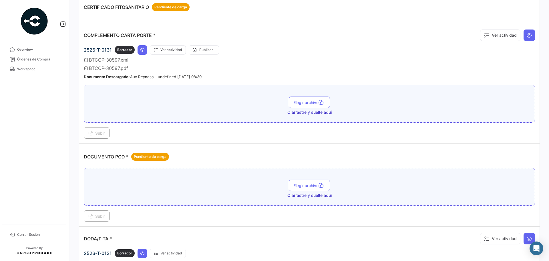
scroll to position [172, 0]
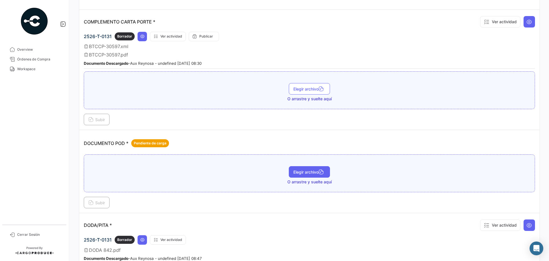
click at [298, 172] on span "Elegir archivo" at bounding box center [310, 171] width 32 height 5
click at [105, 204] on span "Subir" at bounding box center [96, 202] width 17 height 5
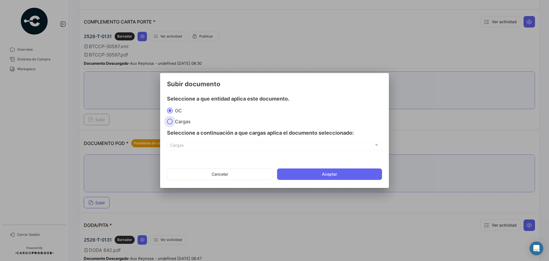
click at [184, 122] on span "Cargas" at bounding box center [182, 121] width 18 height 6
click at [173, 122] on input "Cargas" at bounding box center [170, 121] width 6 height 6
radio input "true"
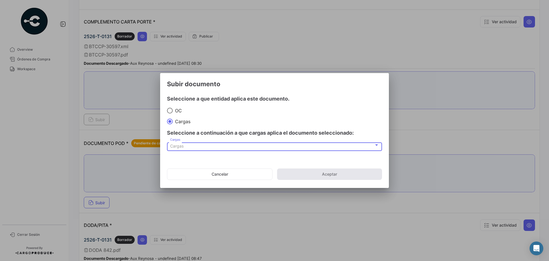
click at [188, 147] on div "Cargas" at bounding box center [272, 146] width 204 height 5
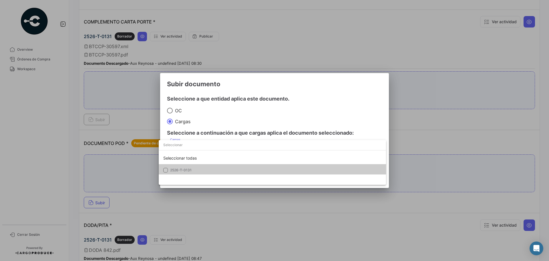
click at [186, 167] on mat-option "2526-T-0131" at bounding box center [273, 170] width 228 height 12
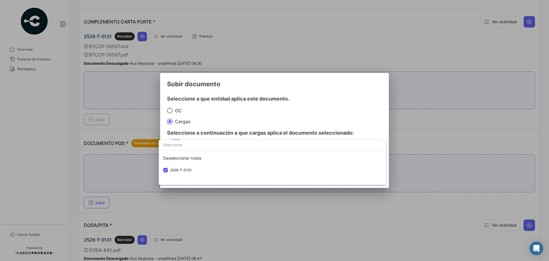
click at [283, 113] on div at bounding box center [274, 130] width 549 height 261
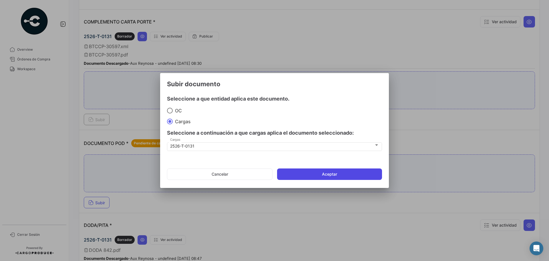
click at [310, 178] on button "Aceptar" at bounding box center [329, 173] width 105 height 11
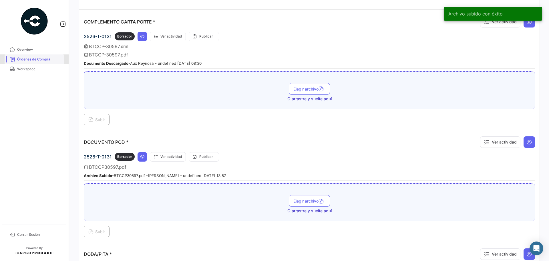
click at [48, 60] on span "Órdenes de Compra" at bounding box center [39, 59] width 45 height 5
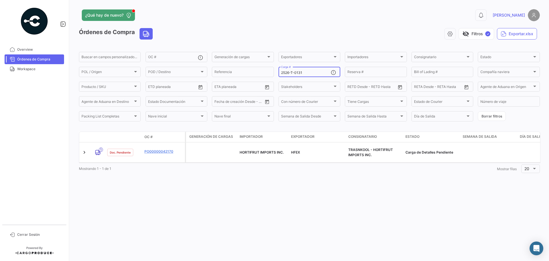
click at [306, 73] on input "2526-T-0131" at bounding box center [306, 73] width 50 height 4
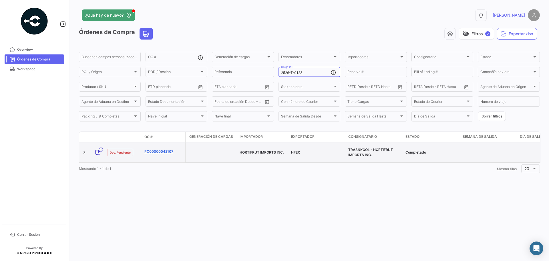
type input "2526-T-0123"
click at [150, 149] on link "PO00000042107" at bounding box center [164, 151] width 38 height 5
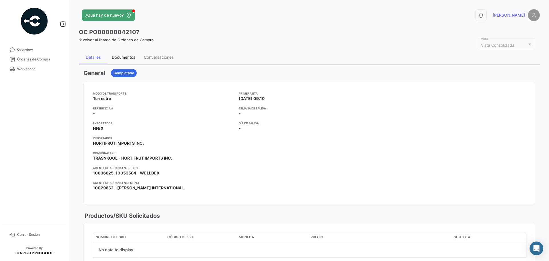
click at [119, 57] on div "Documentos" at bounding box center [123, 57] width 23 height 5
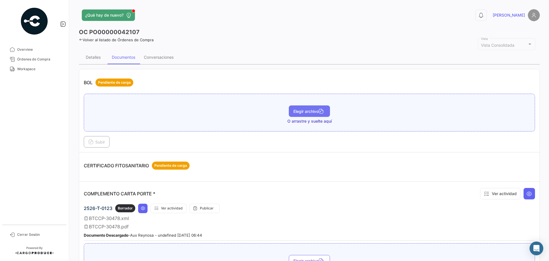
click at [304, 110] on span "Elegir archivo" at bounding box center [310, 111] width 32 height 5
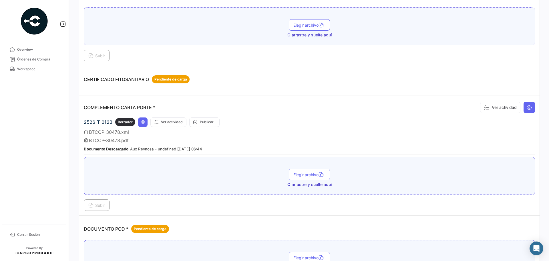
scroll to position [86, 0]
click at [302, 172] on span "Elegir archivo" at bounding box center [310, 174] width 32 height 5
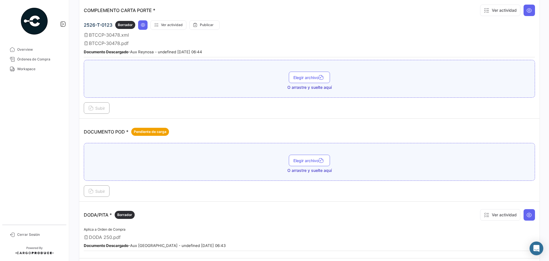
scroll to position [229, 0]
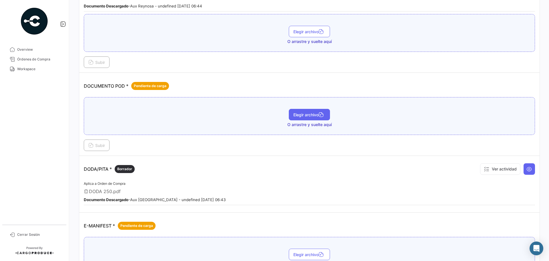
click at [313, 114] on span "Elegir archivo" at bounding box center [310, 114] width 32 height 5
click at [98, 144] on span "Subir" at bounding box center [96, 145] width 17 height 5
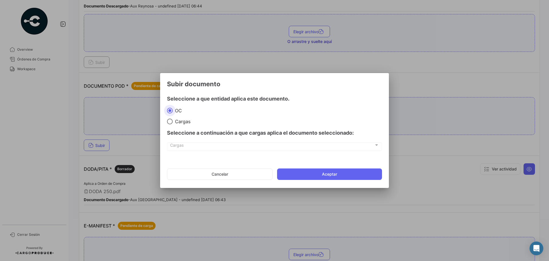
click at [179, 124] on div "Seleccione a continuación a que cargas aplica el documento seleccionado:" at bounding box center [274, 132] width 215 height 17
click at [179, 121] on span "Cargas" at bounding box center [182, 121] width 18 height 6
click at [173, 121] on input "Cargas" at bounding box center [170, 121] width 6 height 6
radio input "true"
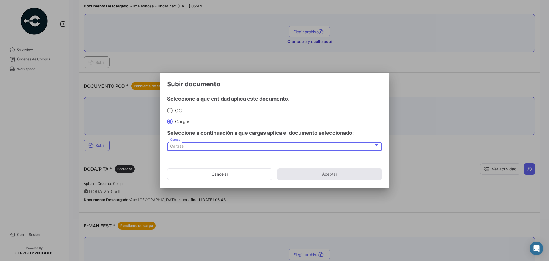
click at [190, 147] on div "Cargas" at bounding box center [272, 146] width 204 height 5
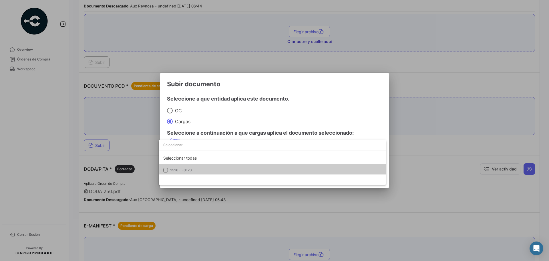
click at [193, 168] on span "2526-T-0123" at bounding box center [210, 169] width 80 height 5
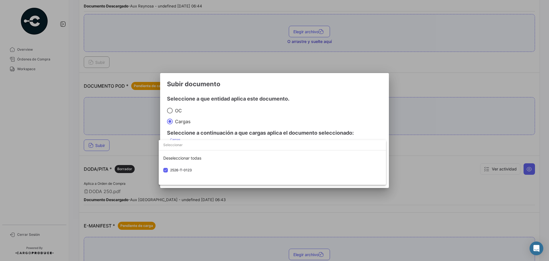
click at [333, 107] on div at bounding box center [274, 130] width 549 height 261
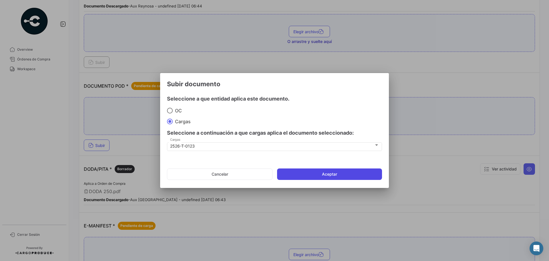
click at [345, 175] on button "Aceptar" at bounding box center [329, 173] width 105 height 11
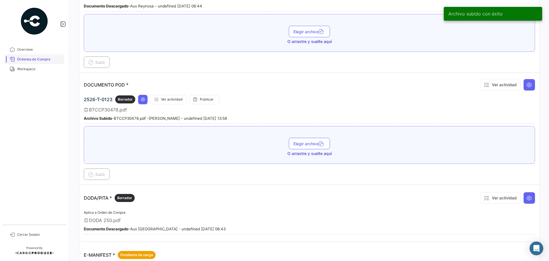
click at [44, 59] on span "Órdenes de Compra" at bounding box center [39, 59] width 45 height 5
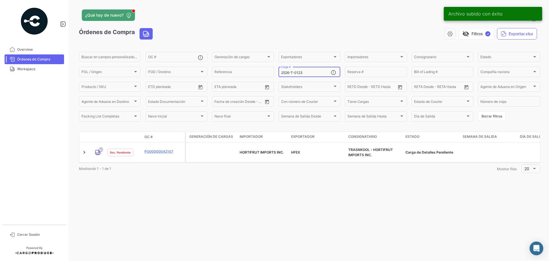
drag, startPoint x: 308, startPoint y: 72, endPoint x: 305, endPoint y: 74, distance: 3.3
click at [307, 72] on input "2526-T-0123" at bounding box center [306, 73] width 50 height 4
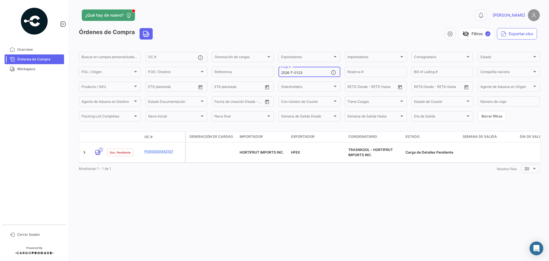
drag, startPoint x: 305, startPoint y: 72, endPoint x: 299, endPoint y: 71, distance: 6.5
click at [299, 71] on input "2526-T-0123" at bounding box center [306, 73] width 50 height 4
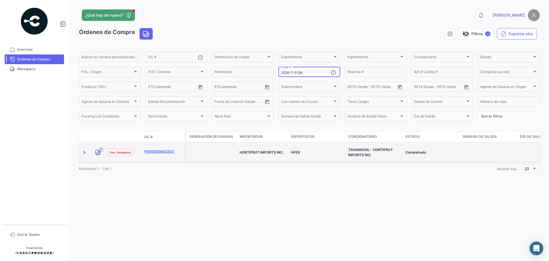
type input "2526-T-0136"
click at [155, 151] on link "PO00000042203" at bounding box center [164, 151] width 38 height 5
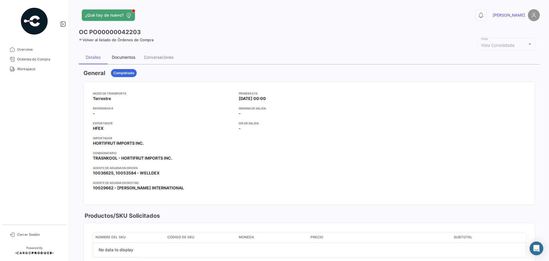
click at [127, 59] on div "Documentos" at bounding box center [123, 57] width 23 height 5
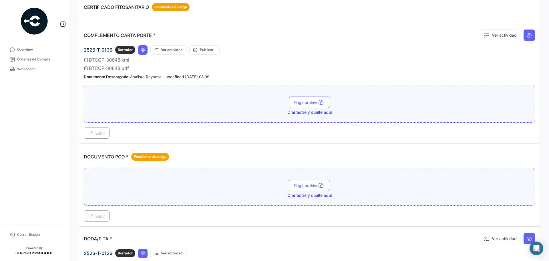
scroll to position [172, 0]
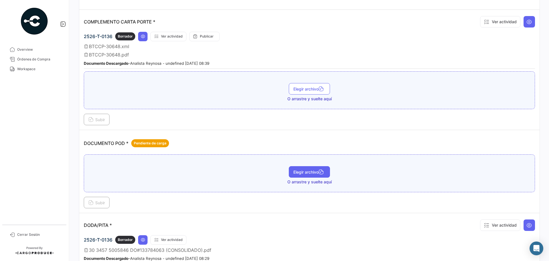
click at [294, 172] on span "Elegir archivo" at bounding box center [310, 171] width 32 height 5
click at [95, 203] on span "Subir" at bounding box center [96, 202] width 17 height 5
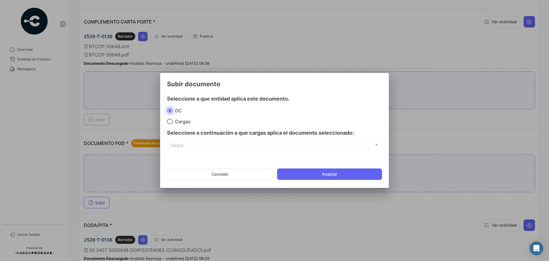
click at [175, 119] on span "Cargas" at bounding box center [182, 121] width 18 height 6
click at [173, 119] on input "Cargas" at bounding box center [170, 121] width 6 height 6
radio input "true"
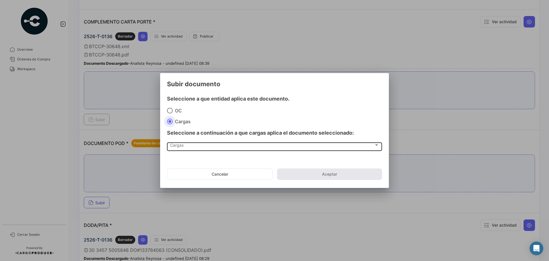
click at [181, 146] on span "Cargas" at bounding box center [272, 146] width 204 height 5
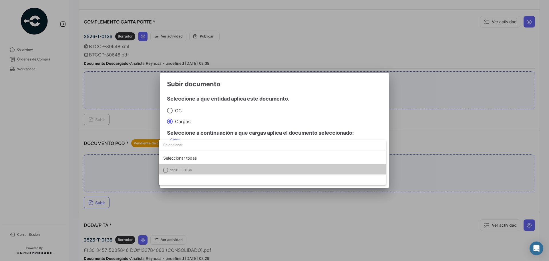
click at [184, 169] on span "2526-T-0136" at bounding box center [181, 170] width 22 height 4
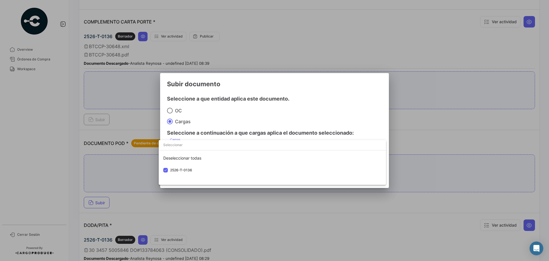
click at [317, 120] on div at bounding box center [274, 130] width 549 height 261
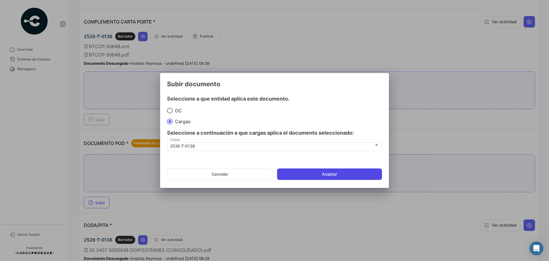
click at [317, 177] on button "Aceptar" at bounding box center [329, 173] width 105 height 11
